Goal: Find specific page/section: Find specific page/section

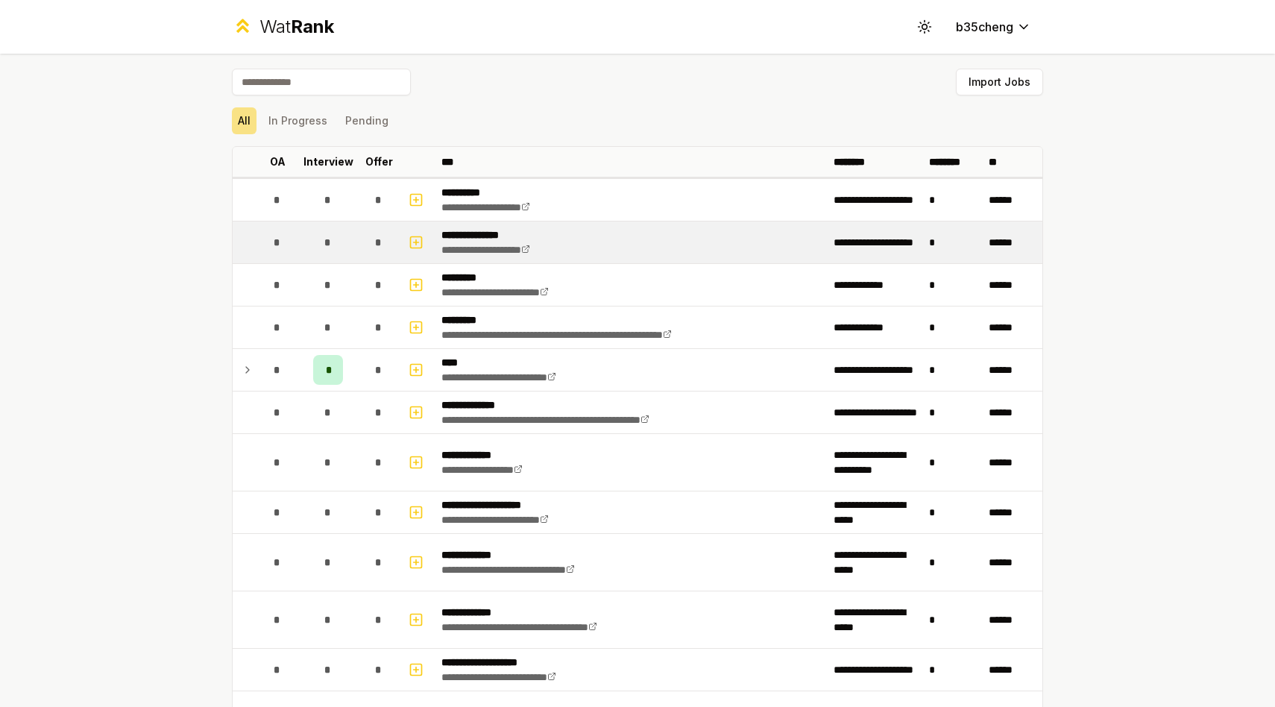
scroll to position [22, 0]
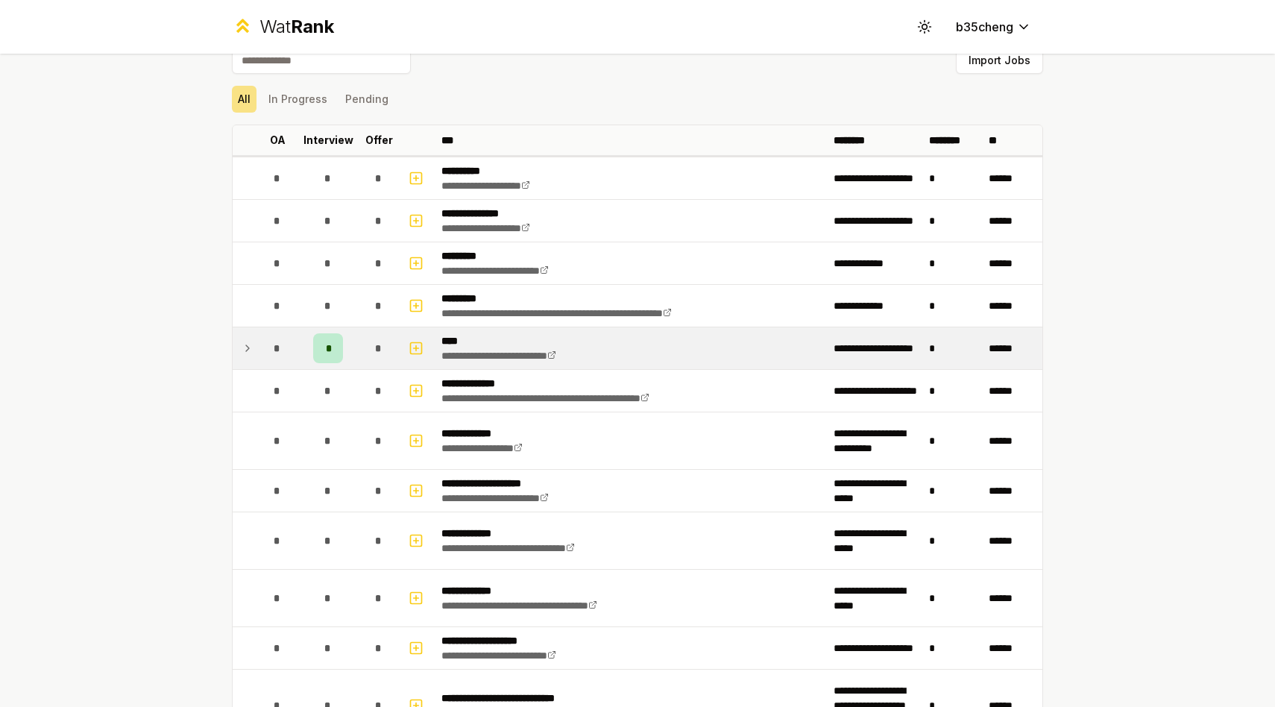
click at [322, 343] on div "*" at bounding box center [328, 348] width 30 height 30
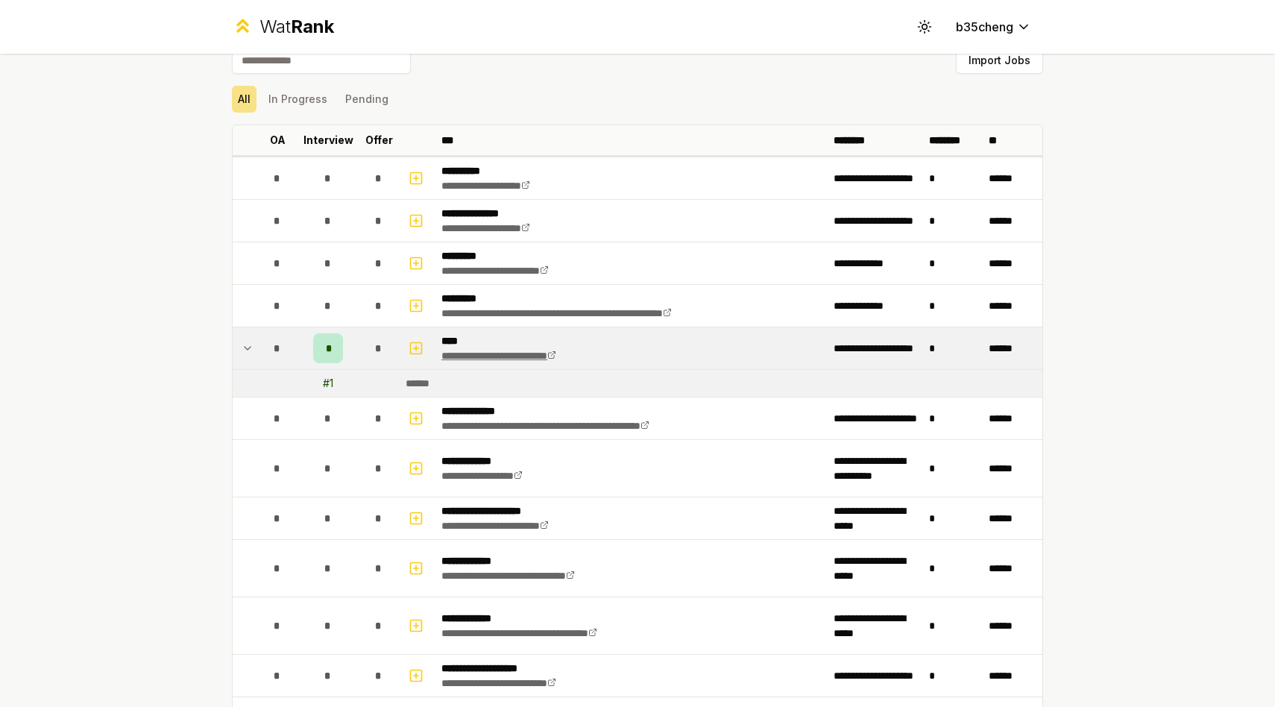
click at [556, 353] on link "**********" at bounding box center [499, 356] width 115 height 10
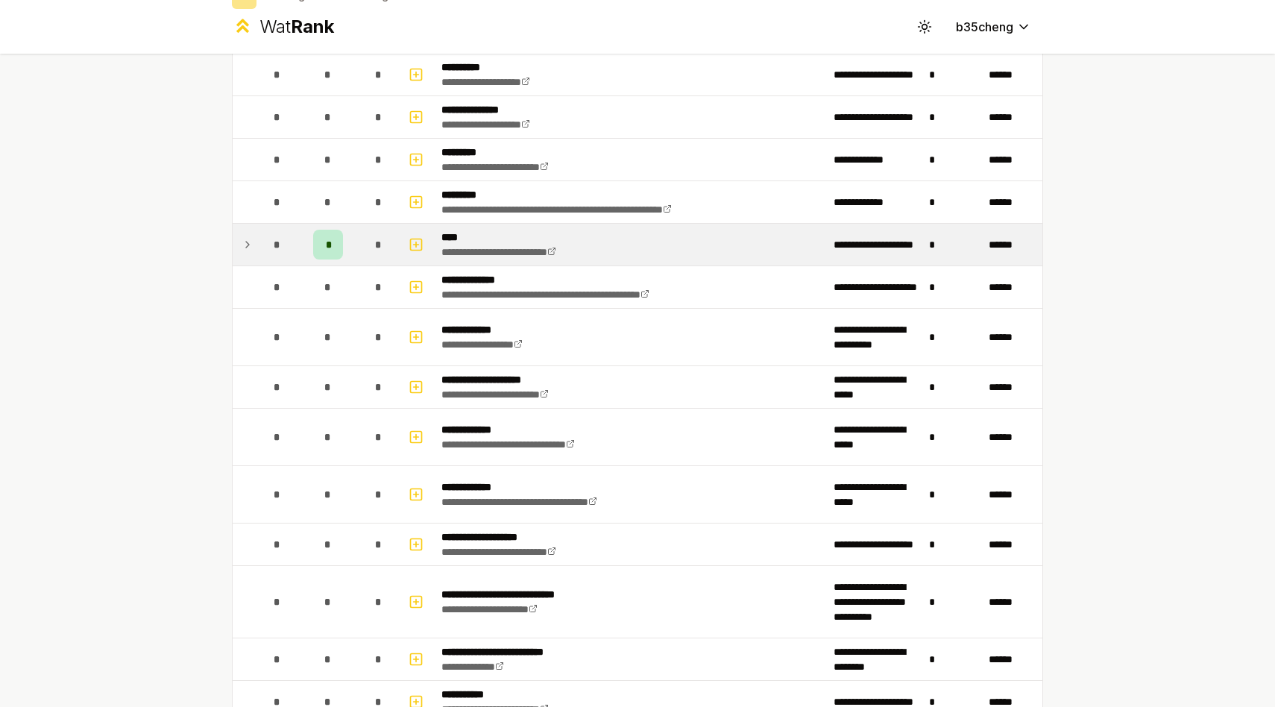
scroll to position [0, 0]
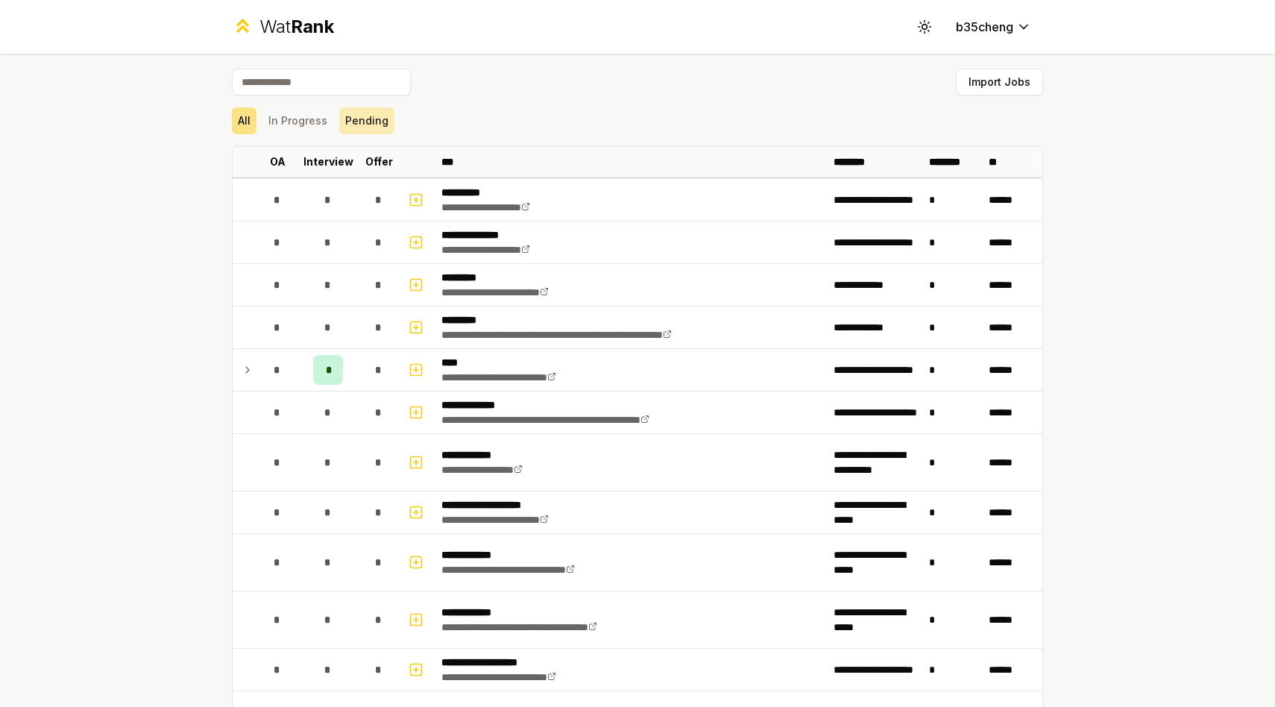
click at [369, 125] on button "Pending" at bounding box center [366, 120] width 55 height 27
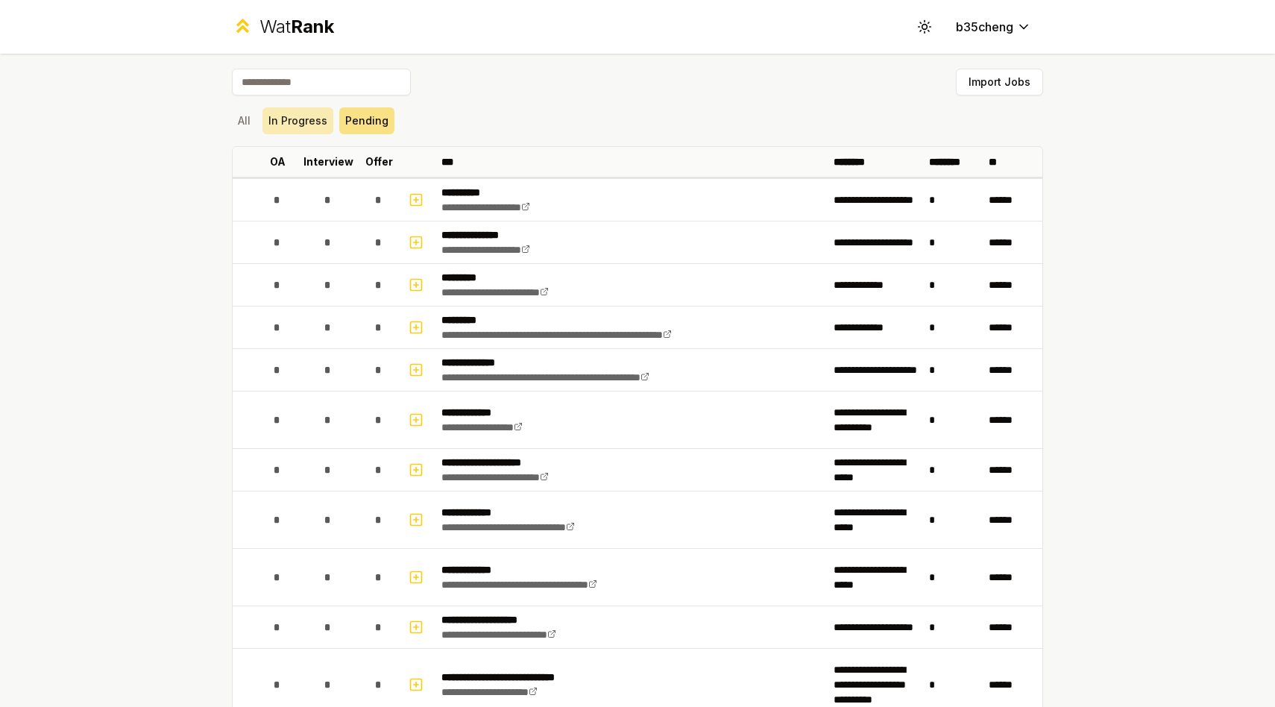
click at [303, 115] on button "In Progress" at bounding box center [298, 120] width 71 height 27
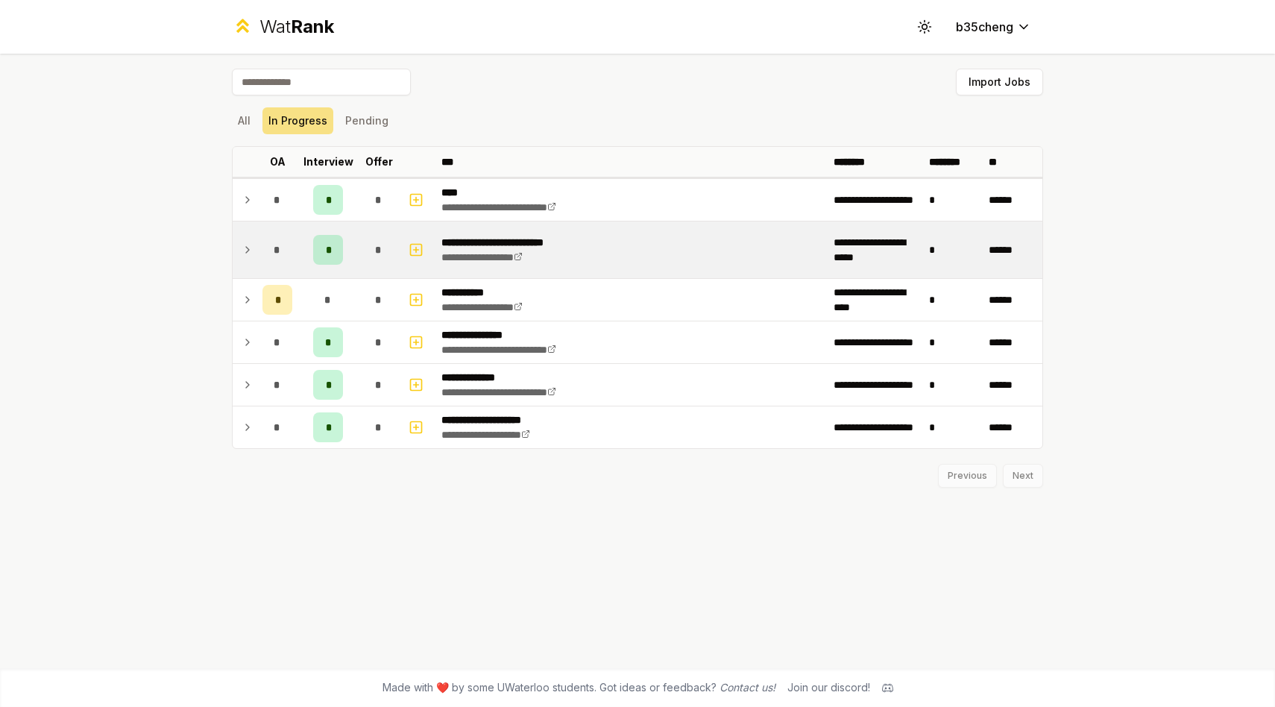
click at [333, 242] on div "*" at bounding box center [328, 250] width 30 height 30
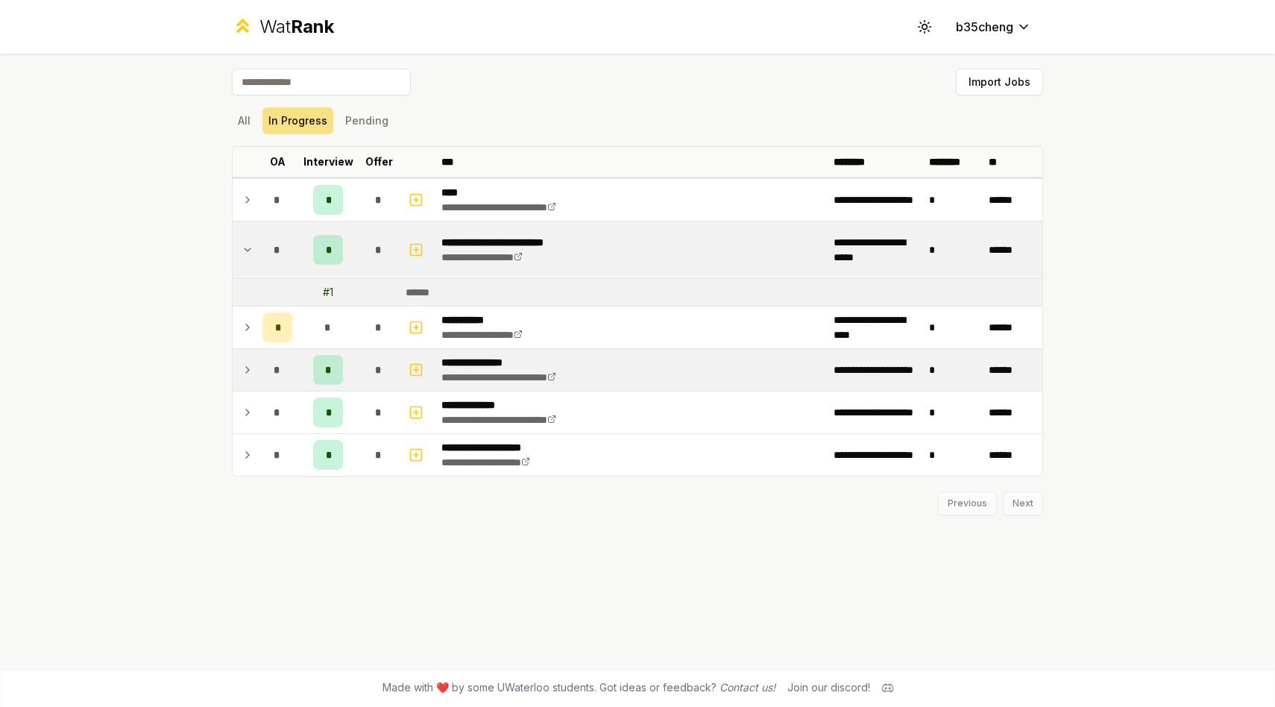
click at [330, 367] on span "*" at bounding box center [328, 369] width 7 height 15
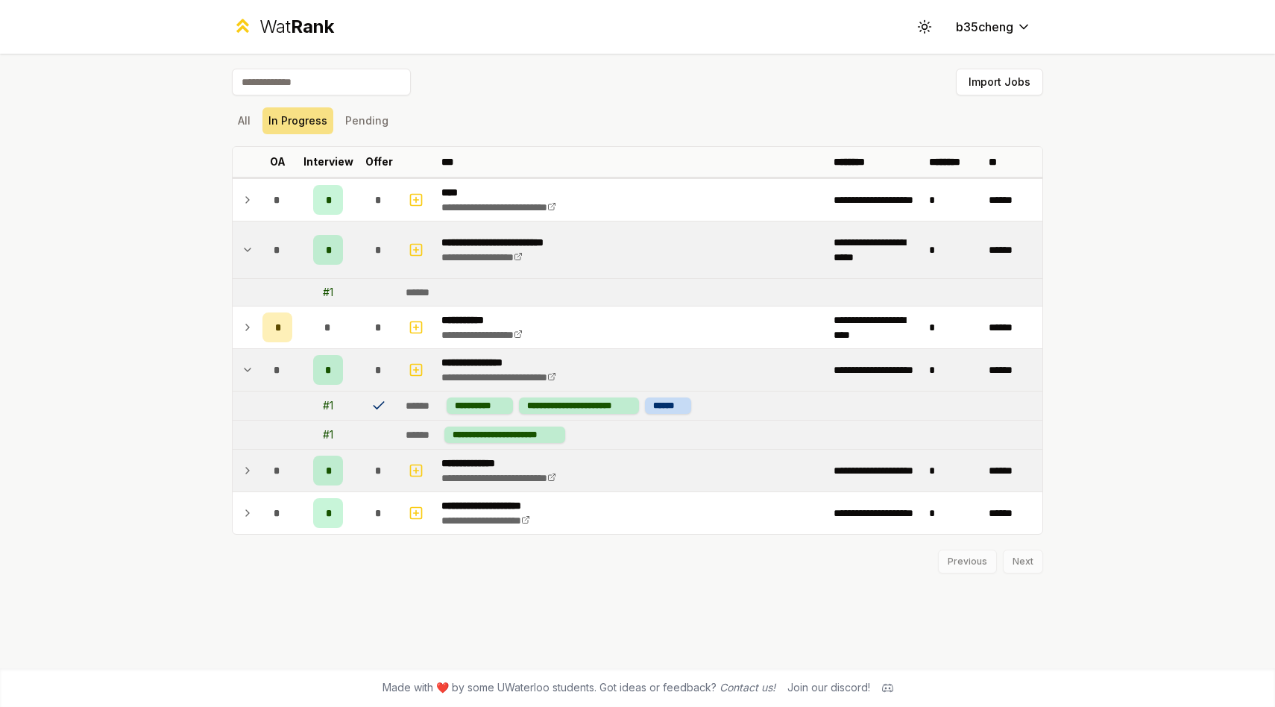
click at [326, 470] on span "*" at bounding box center [328, 470] width 4 height 15
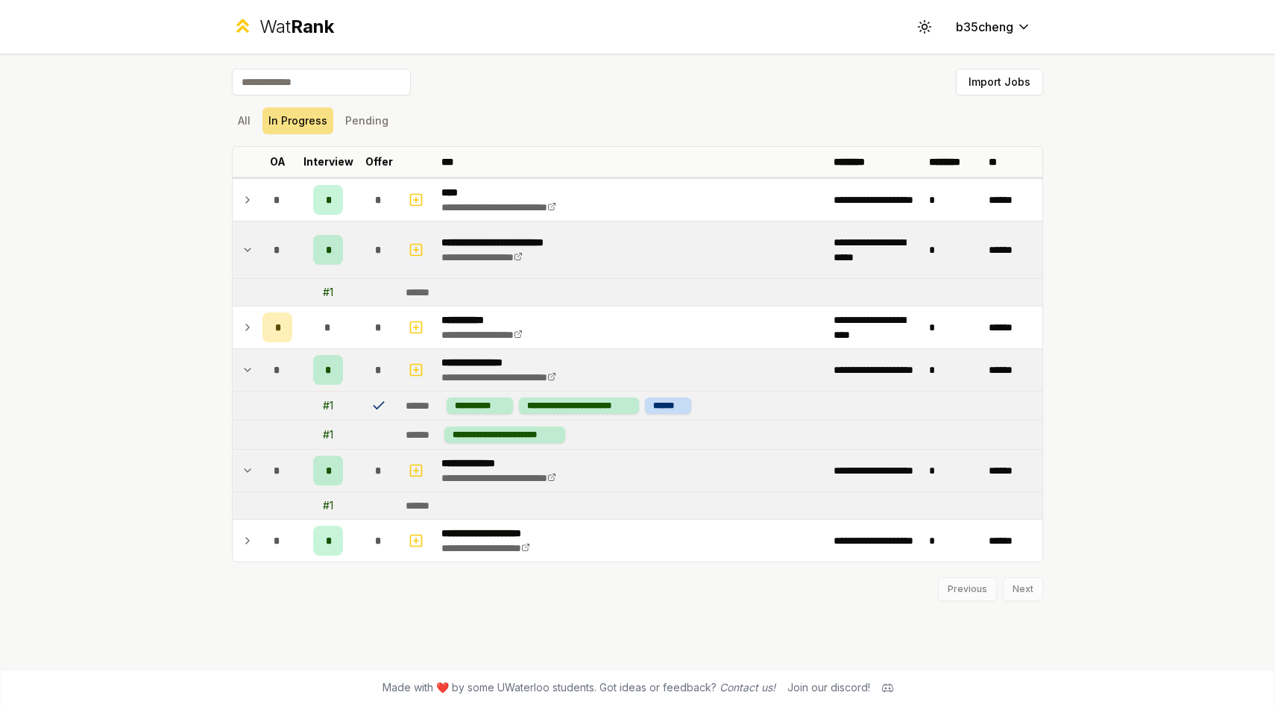
click at [377, 409] on icon at bounding box center [378, 405] width 15 height 15
click at [272, 31] on div "Wat Rank" at bounding box center [297, 27] width 75 height 24
